Goal: Feedback & Contribution: Submit feedback/report problem

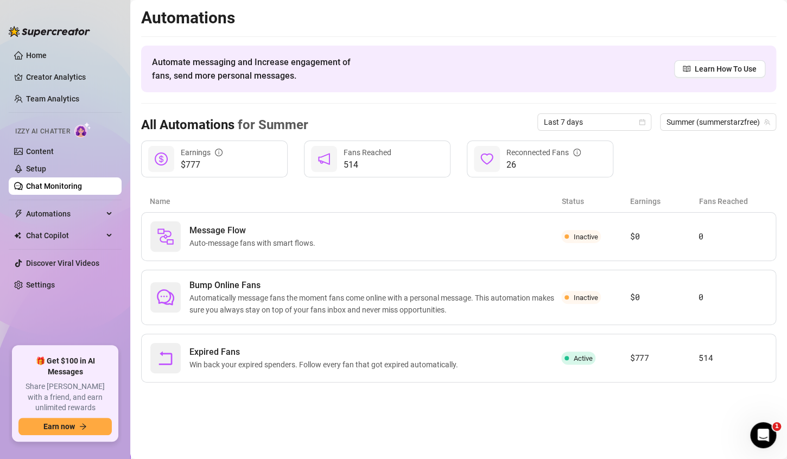
click at [38, 190] on link "Chat Monitoring" at bounding box center [54, 186] width 56 height 9
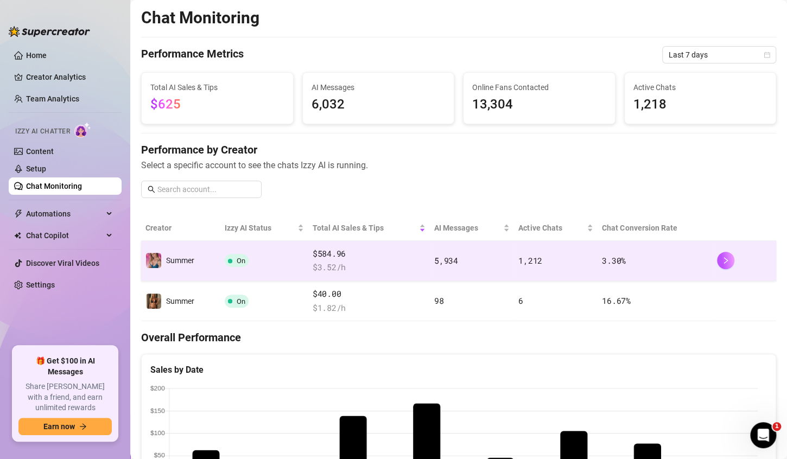
click at [395, 263] on span "$ 3.52 /h" at bounding box center [369, 267] width 113 height 13
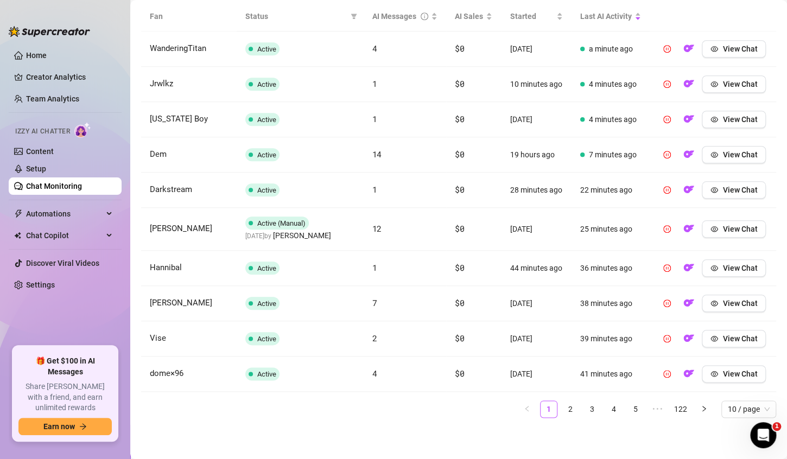
scroll to position [431, 0]
click at [563, 409] on link "2" at bounding box center [570, 409] width 16 height 16
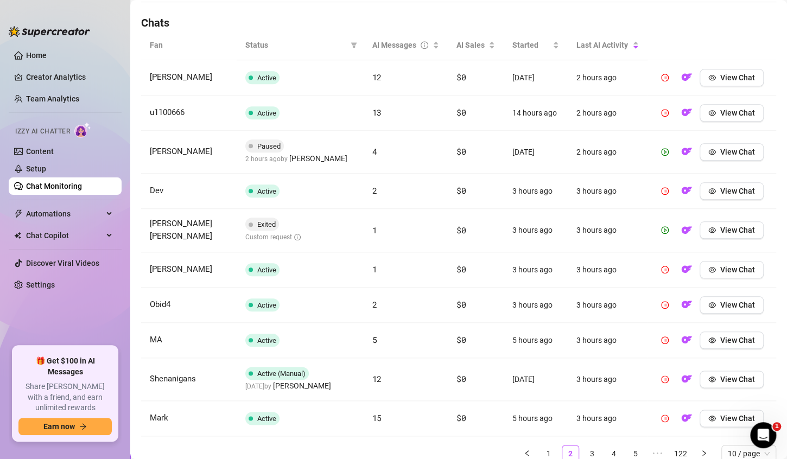
scroll to position [374, 0]
click at [722, 155] on button "View Chat" at bounding box center [731, 151] width 64 height 17
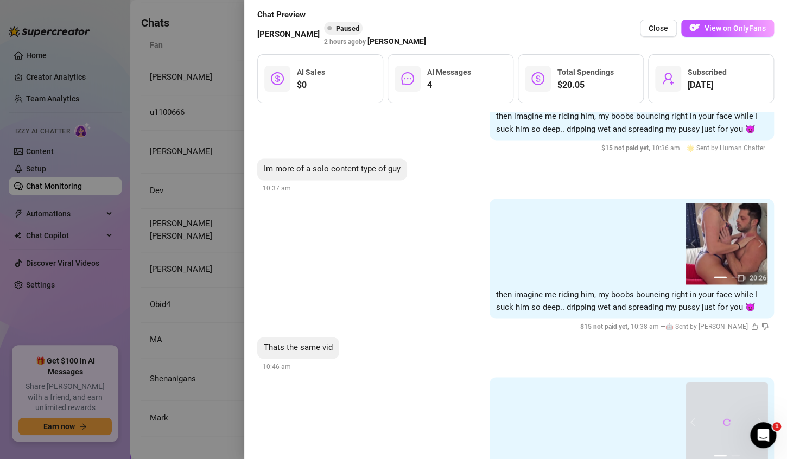
scroll to position [2683, 0]
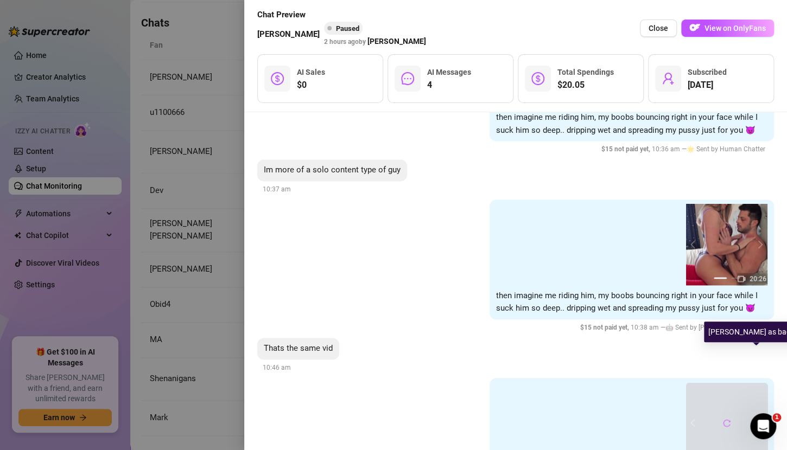
click at [761, 331] on icon "dislike" at bounding box center [764, 327] width 7 height 7
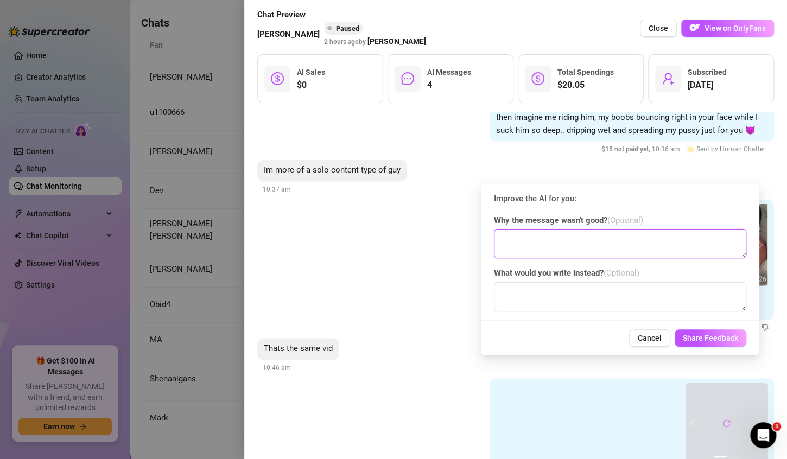
click at [582, 242] on textarea at bounding box center [620, 243] width 252 height 29
type textarea "fan asked for solo and [PERSON_NAME] sent same vid"
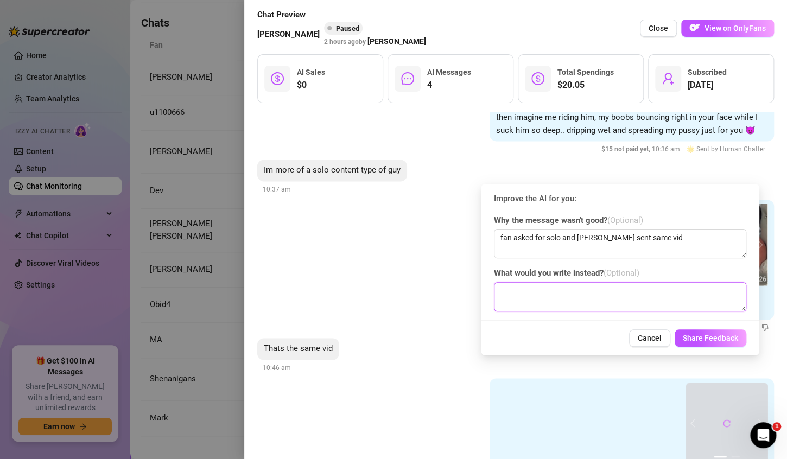
click at [576, 297] on textarea at bounding box center [620, 296] width 252 height 29
type textarea "send him a solo ppv as he asked"
click at [705, 339] on span "Share Feedback" at bounding box center [710, 338] width 55 height 9
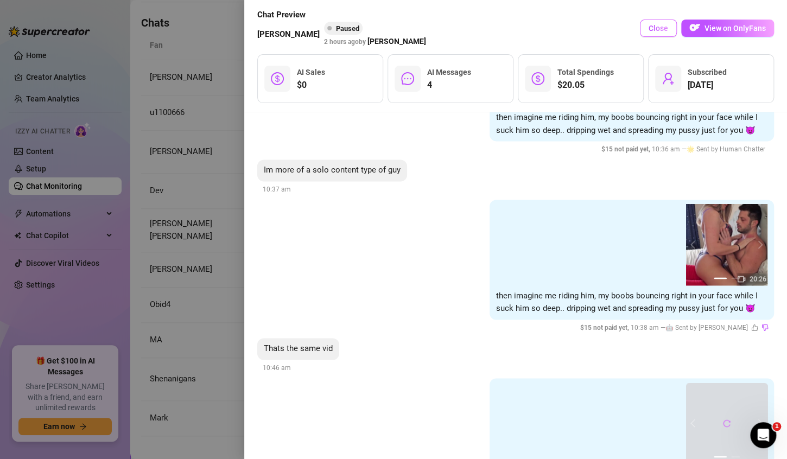
click at [656, 30] on span "Close" at bounding box center [658, 28] width 20 height 9
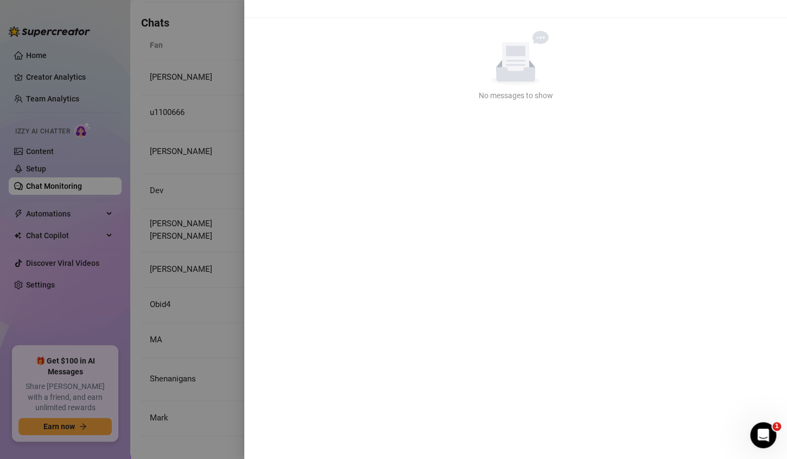
scroll to position [0, 0]
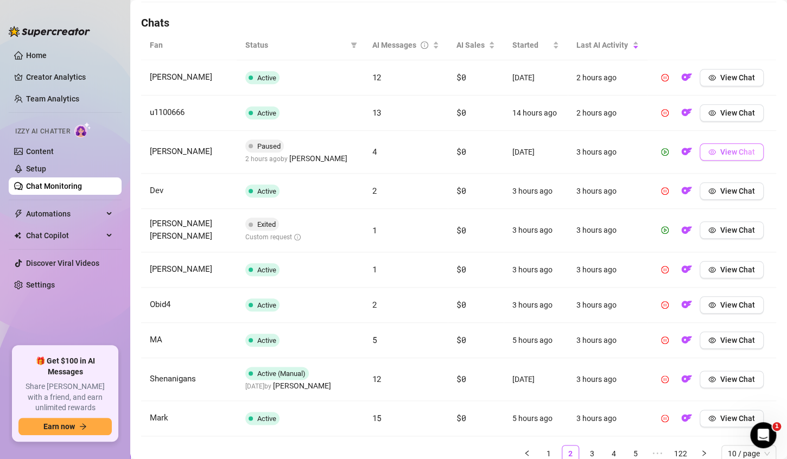
click at [731, 151] on span "View Chat" at bounding box center [737, 152] width 35 height 9
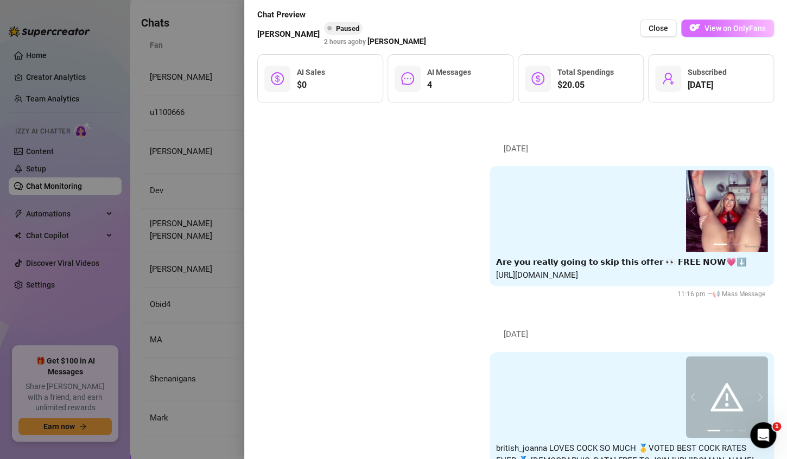
click at [721, 31] on span "View on OnlyFans" at bounding box center [734, 28] width 61 height 9
click at [661, 28] on span "Close" at bounding box center [658, 28] width 20 height 9
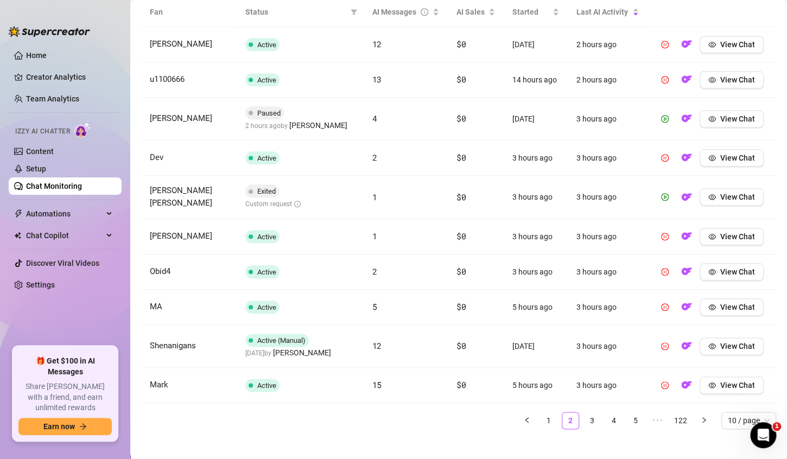
scroll to position [415, 0]
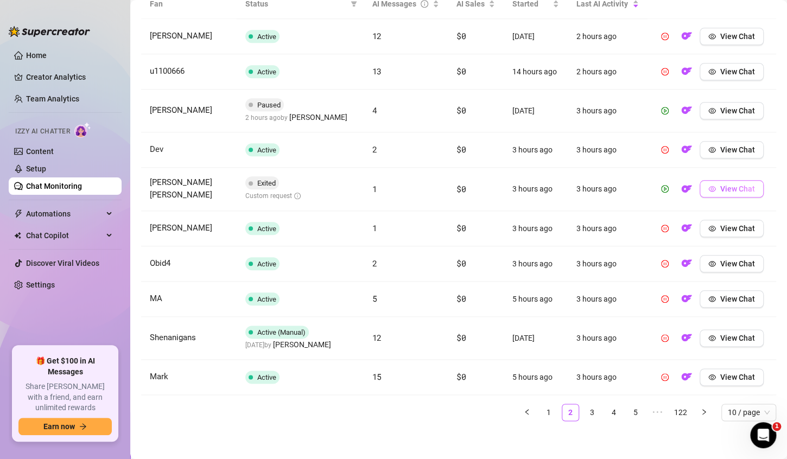
click at [720, 188] on span "View Chat" at bounding box center [737, 188] width 35 height 9
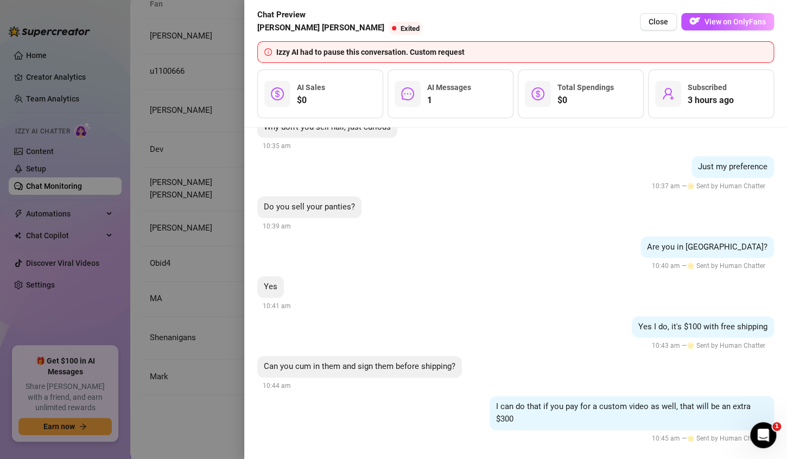
scroll to position [461, 0]
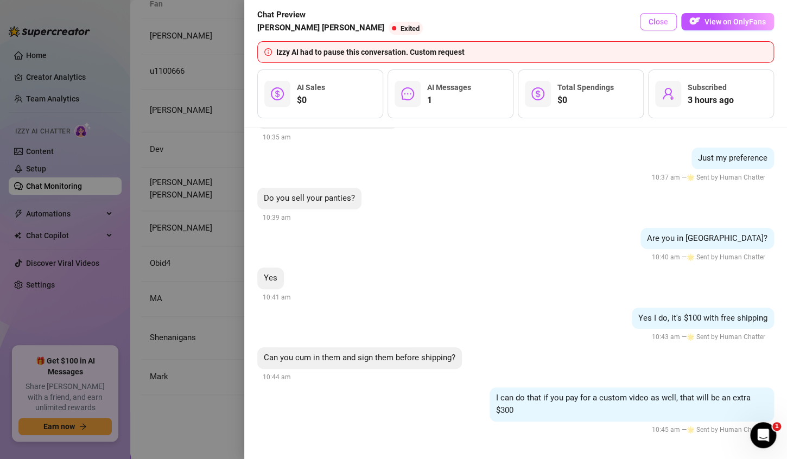
click at [657, 24] on span "Close" at bounding box center [658, 21] width 20 height 9
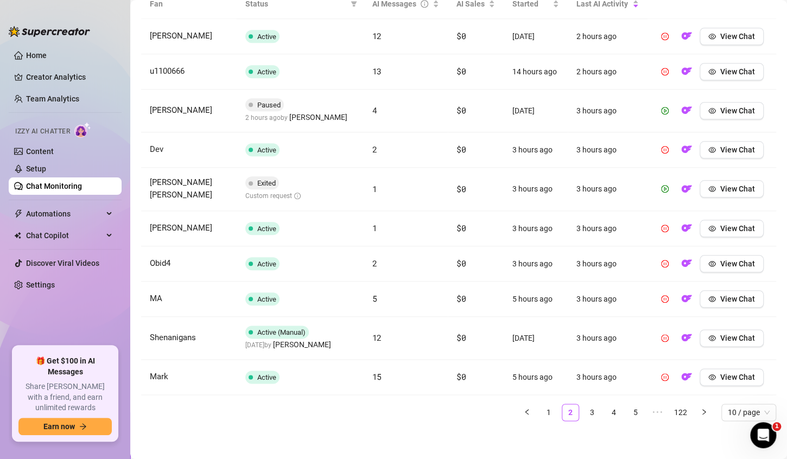
scroll to position [415, 0]
click at [588, 410] on link "3" at bounding box center [592, 413] width 16 height 16
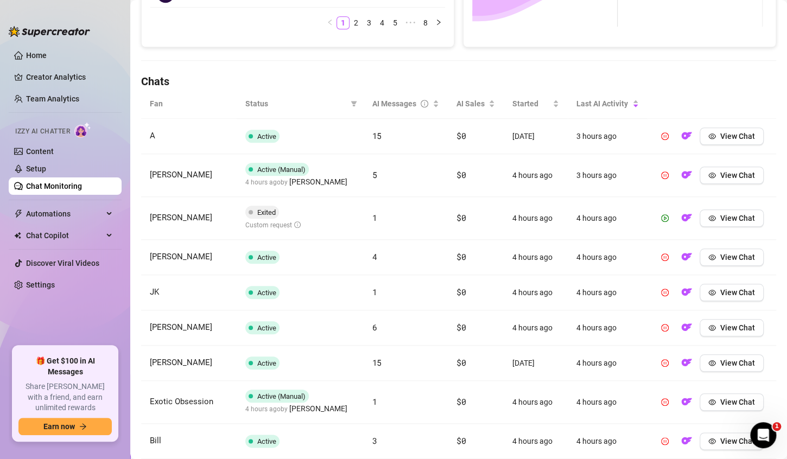
scroll to position [415, 0]
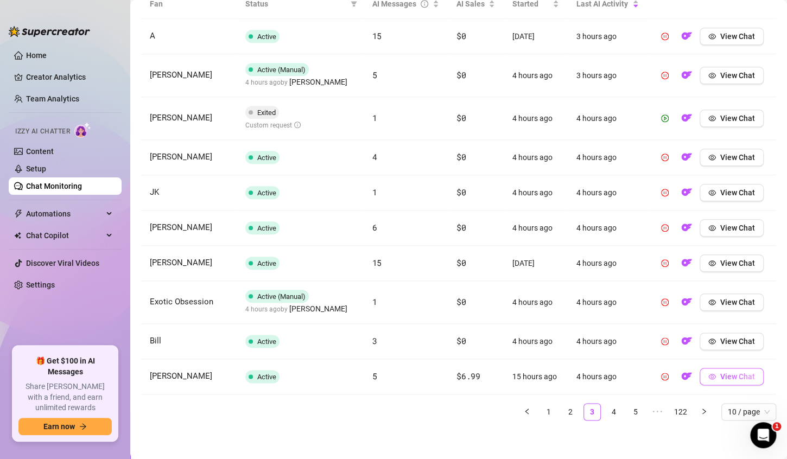
click at [720, 373] on span "View Chat" at bounding box center [737, 376] width 35 height 9
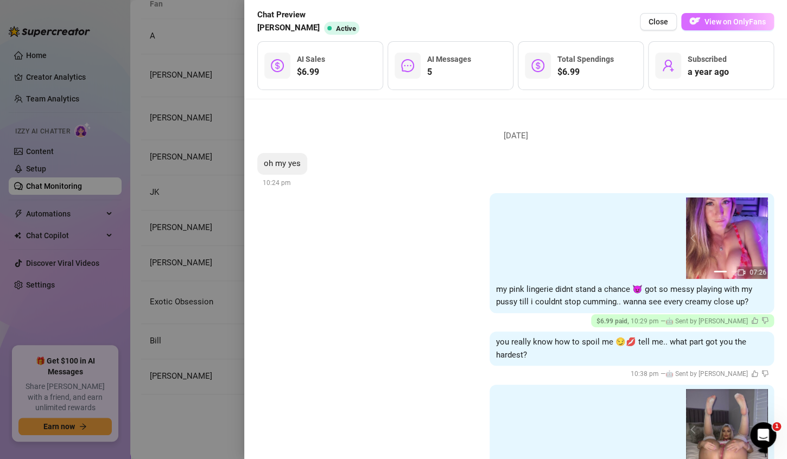
click at [744, 22] on span "View on OnlyFans" at bounding box center [734, 21] width 61 height 9
click at [655, 22] on span "Close" at bounding box center [658, 21] width 20 height 9
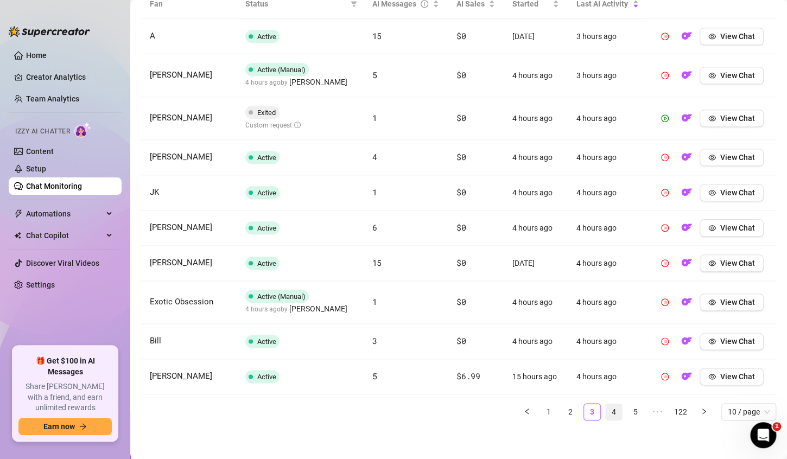
click at [606, 411] on link "4" at bounding box center [614, 412] width 16 height 16
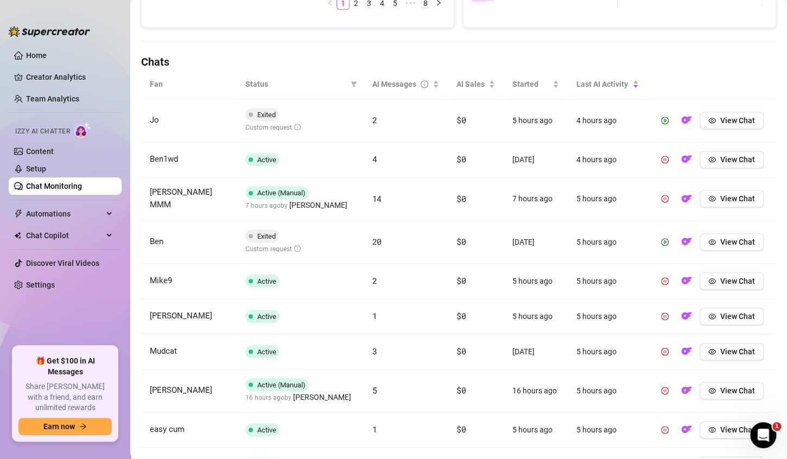
scroll to position [423, 0]
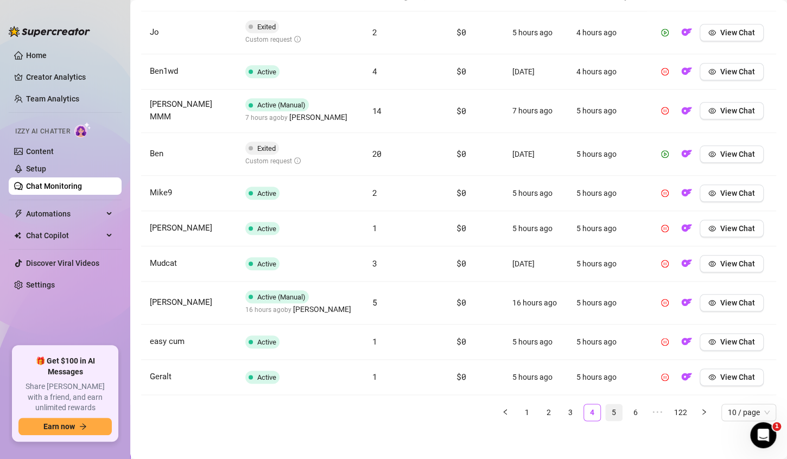
click at [608, 409] on link "5" at bounding box center [614, 412] width 16 height 16
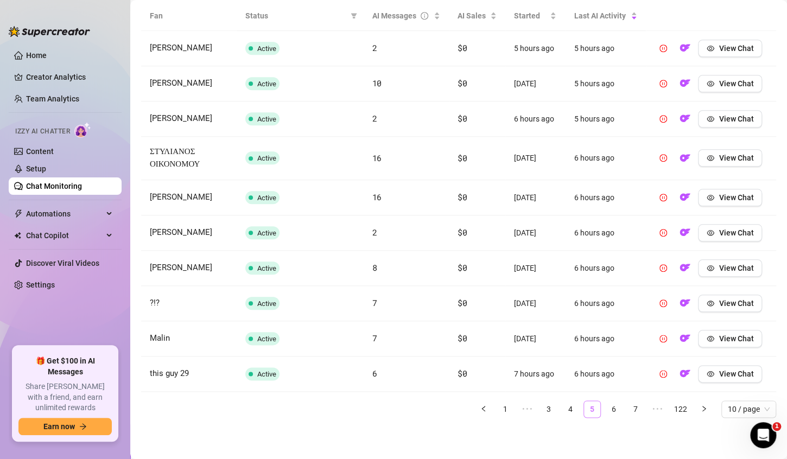
scroll to position [400, 0]
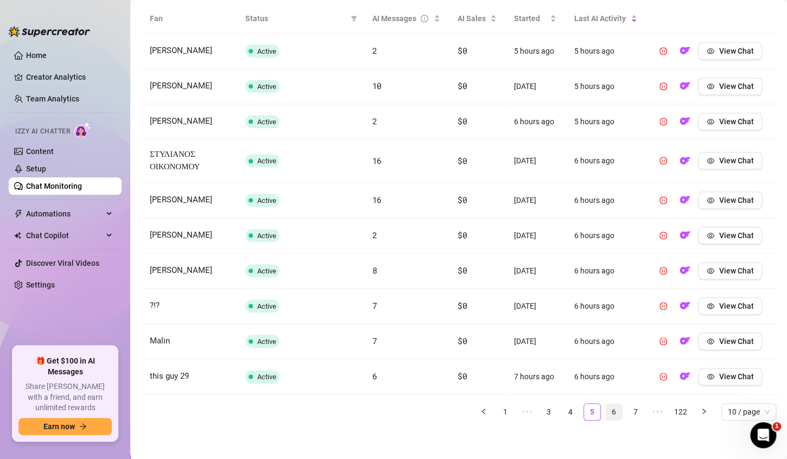
click at [608, 408] on link "6" at bounding box center [614, 412] width 16 height 16
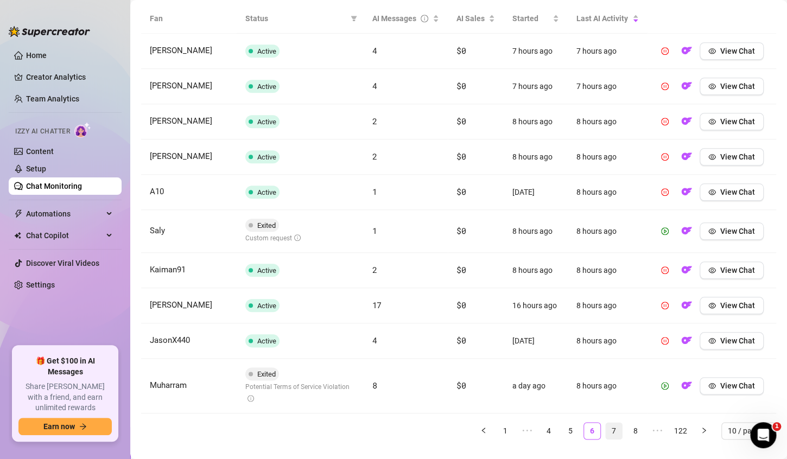
click at [606, 428] on link "7" at bounding box center [614, 431] width 16 height 16
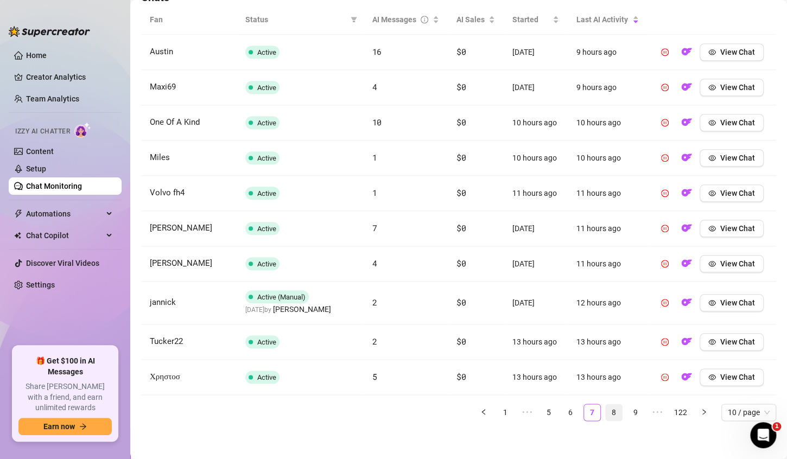
click at [607, 410] on link "8" at bounding box center [614, 412] width 16 height 16
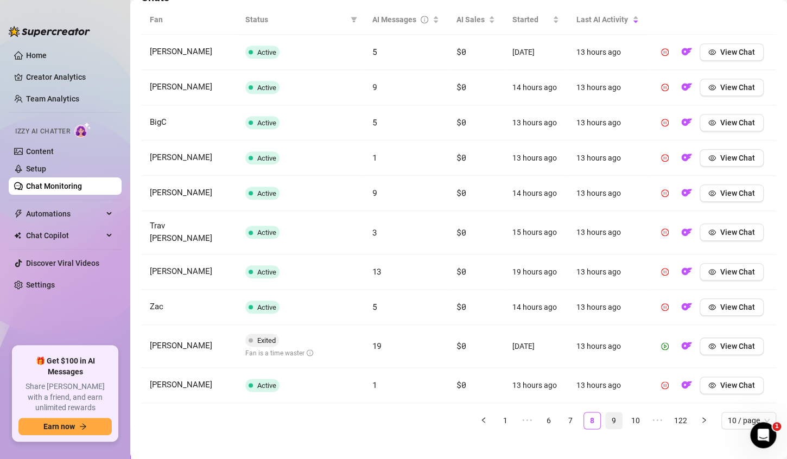
click at [606, 412] on link "9" at bounding box center [614, 420] width 16 height 16
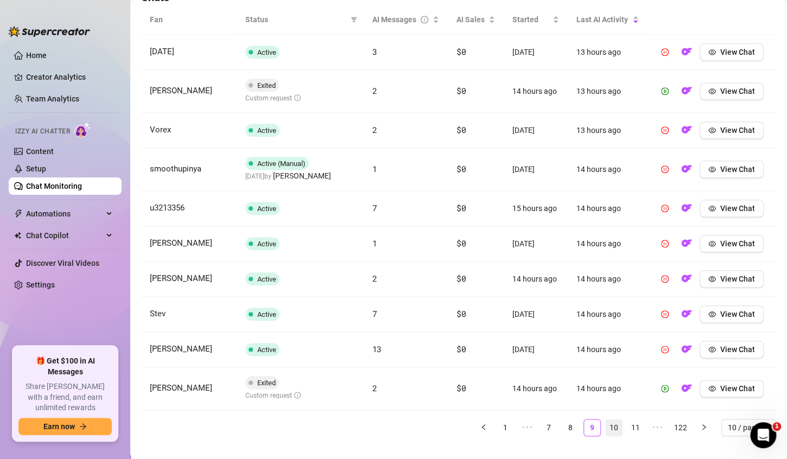
click at [606, 428] on link "10" at bounding box center [614, 427] width 16 height 16
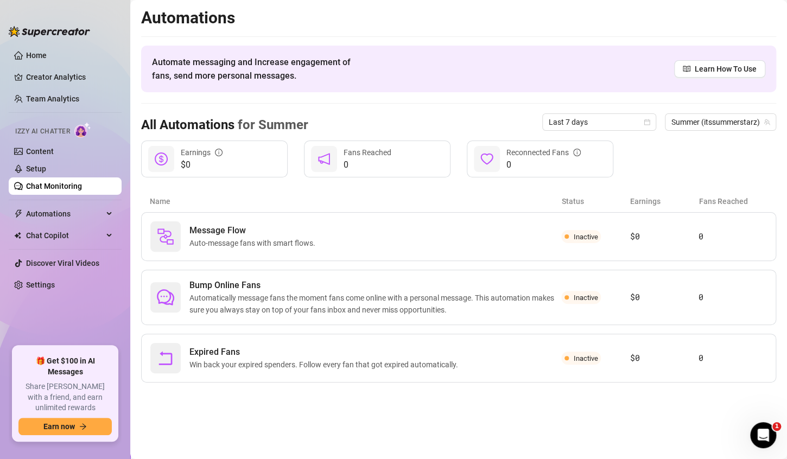
click at [43, 187] on link "Chat Monitoring" at bounding box center [54, 186] width 56 height 9
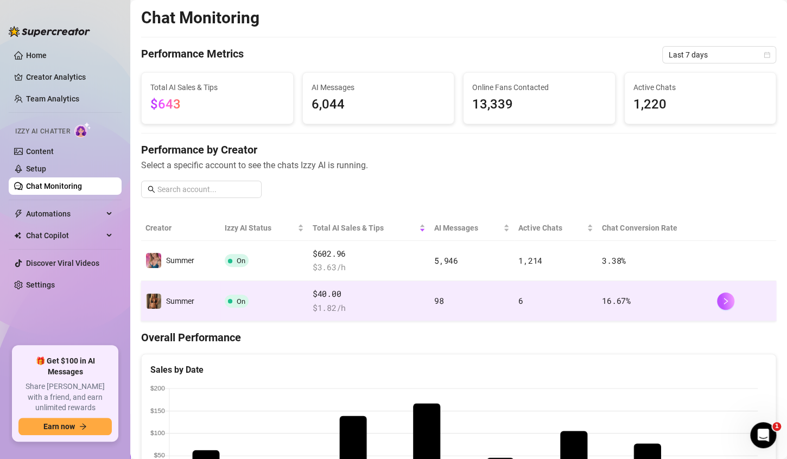
click at [282, 298] on td "On" at bounding box center [264, 301] width 88 height 40
